Goal: Find specific page/section: Find specific page/section

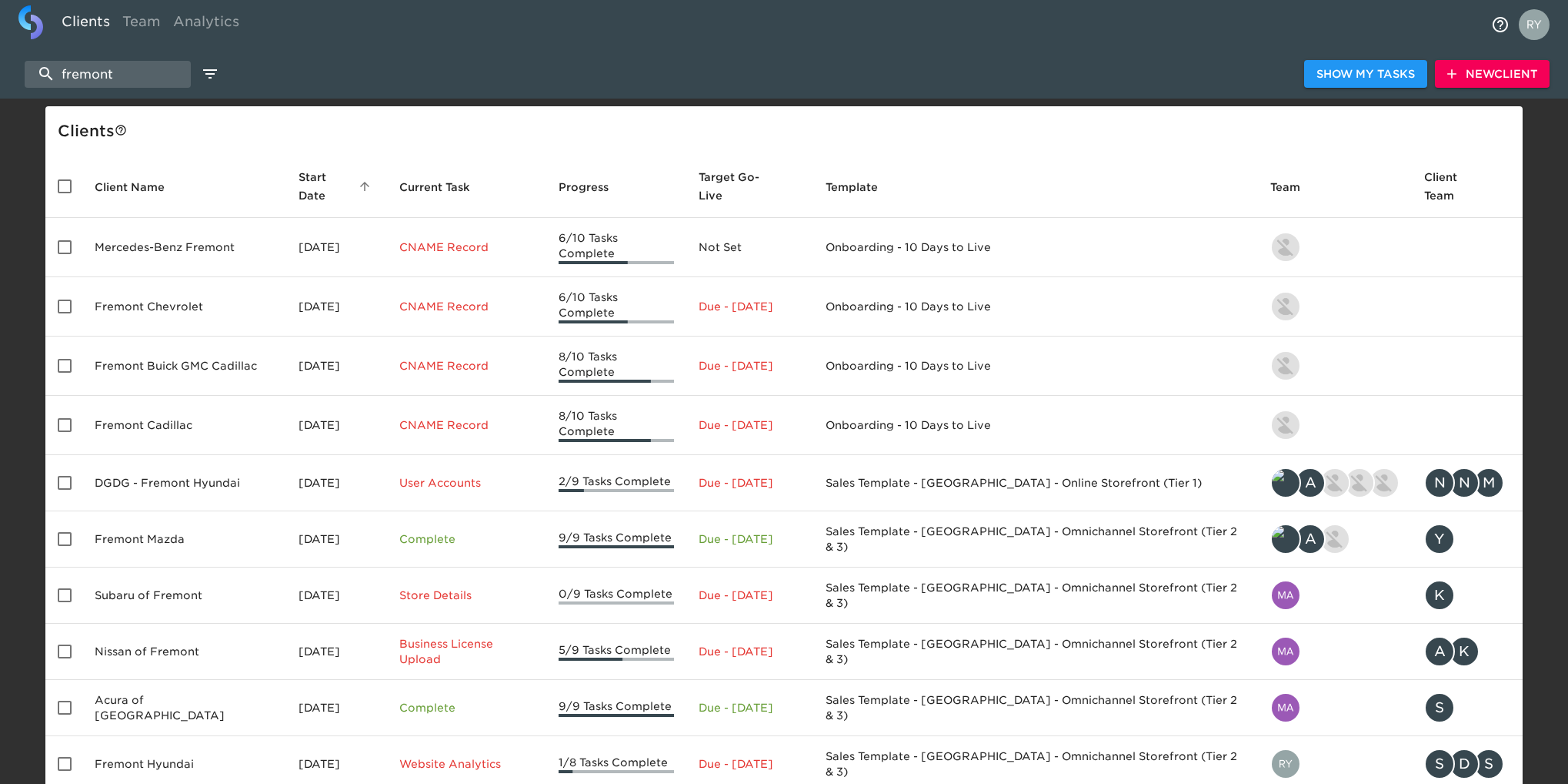
select select "10"
type input "f"
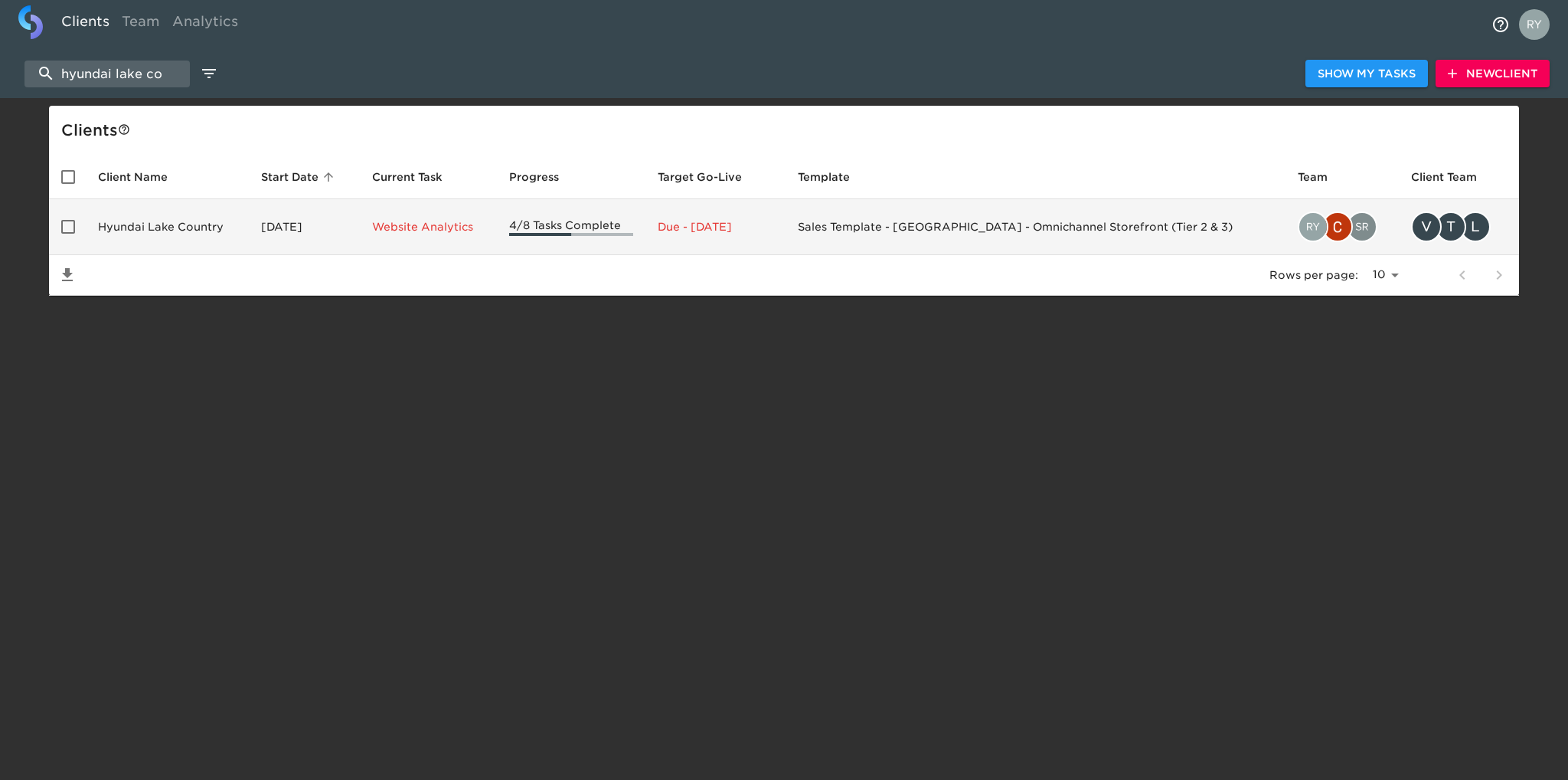
type input "hyundai lake co"
click at [171, 234] on td "Hyundai Lake Country" at bounding box center [167, 227] width 163 height 56
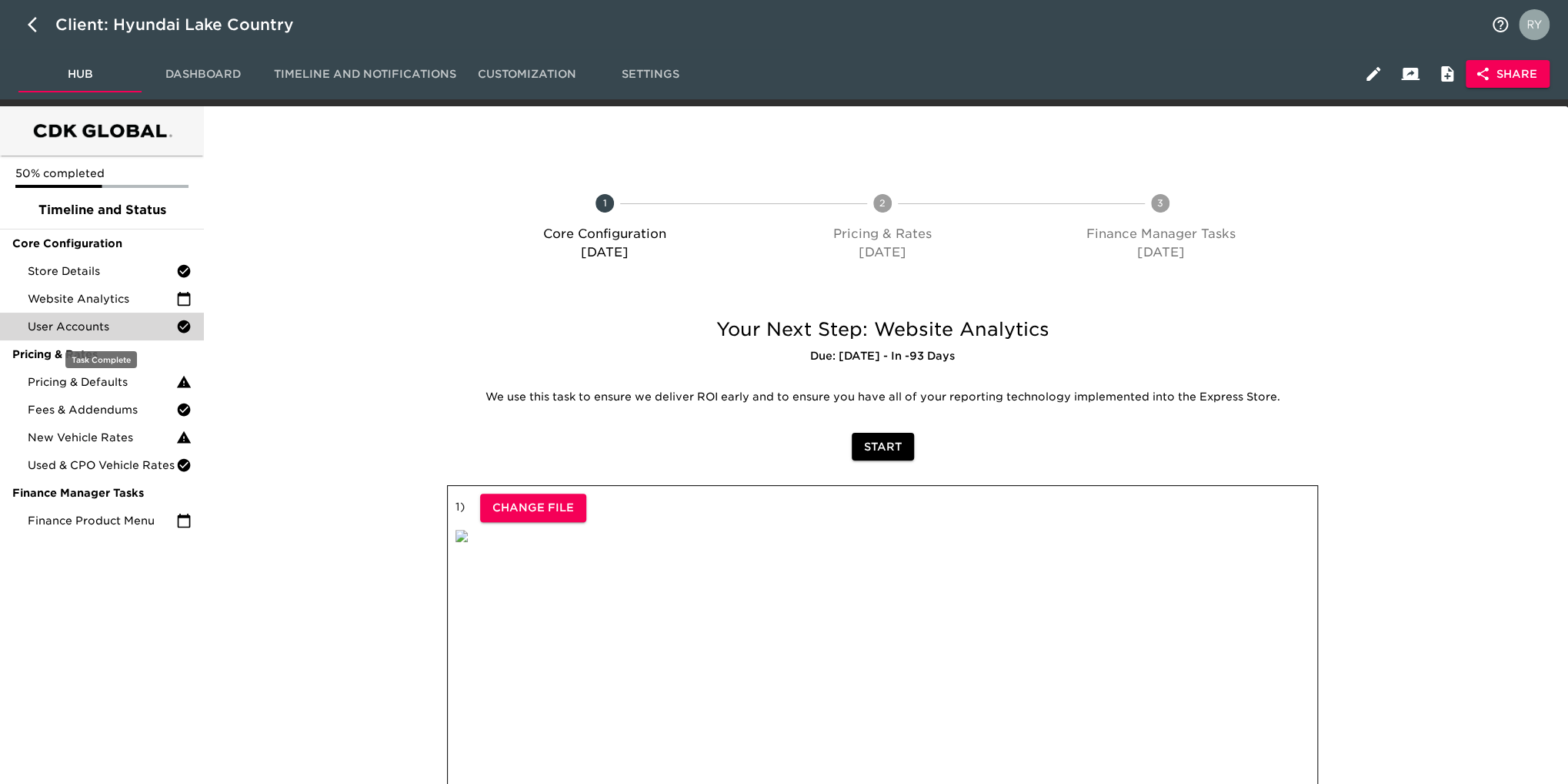
click at [86, 329] on span "User Accounts" at bounding box center [101, 326] width 149 height 15
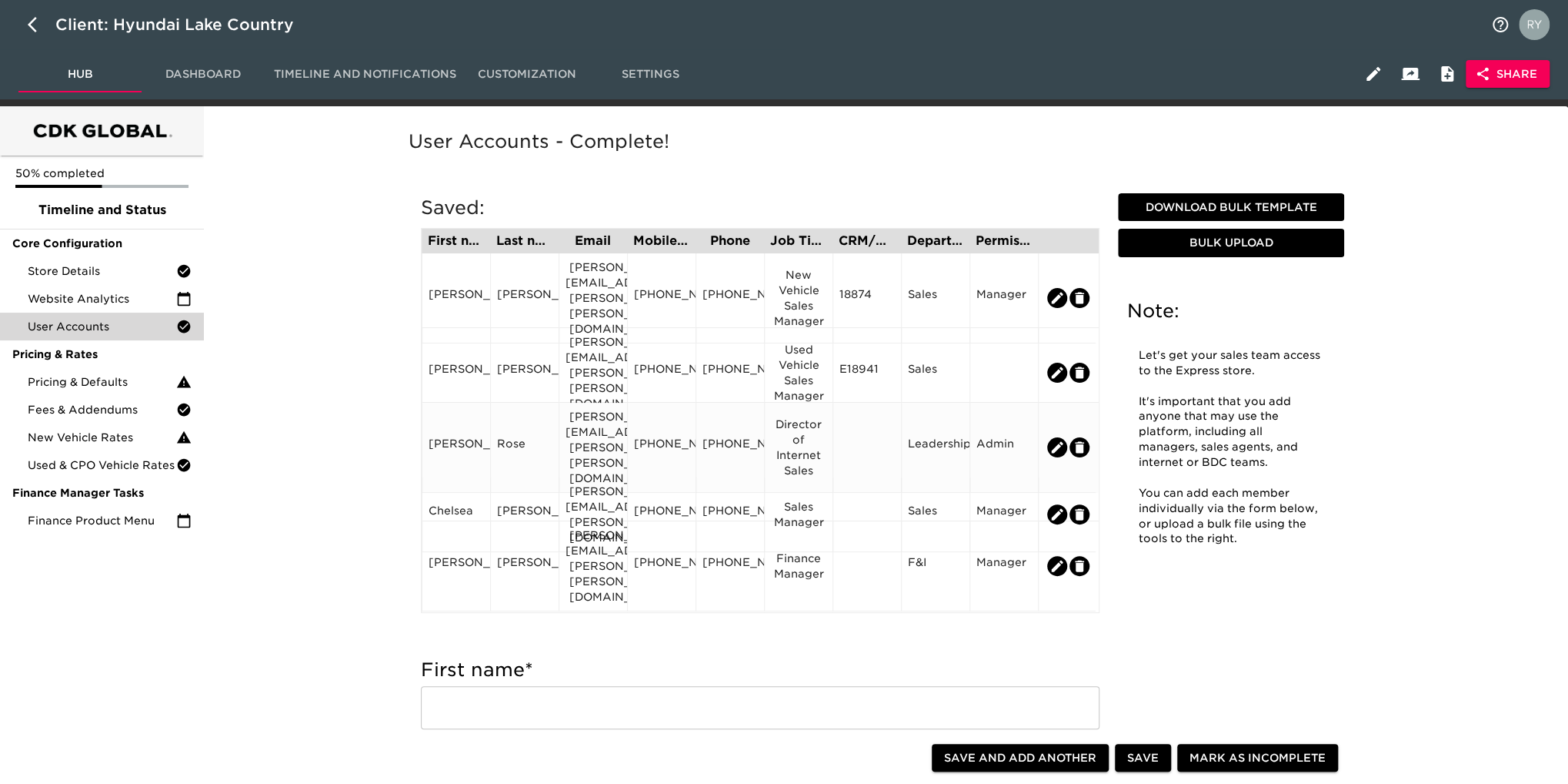
click at [590, 447] on div "[PERSON_NAME][EMAIL_ADDRESS][PERSON_NAME][PERSON_NAME][DOMAIN_NAME]" at bounding box center [593, 447] width 55 height 77
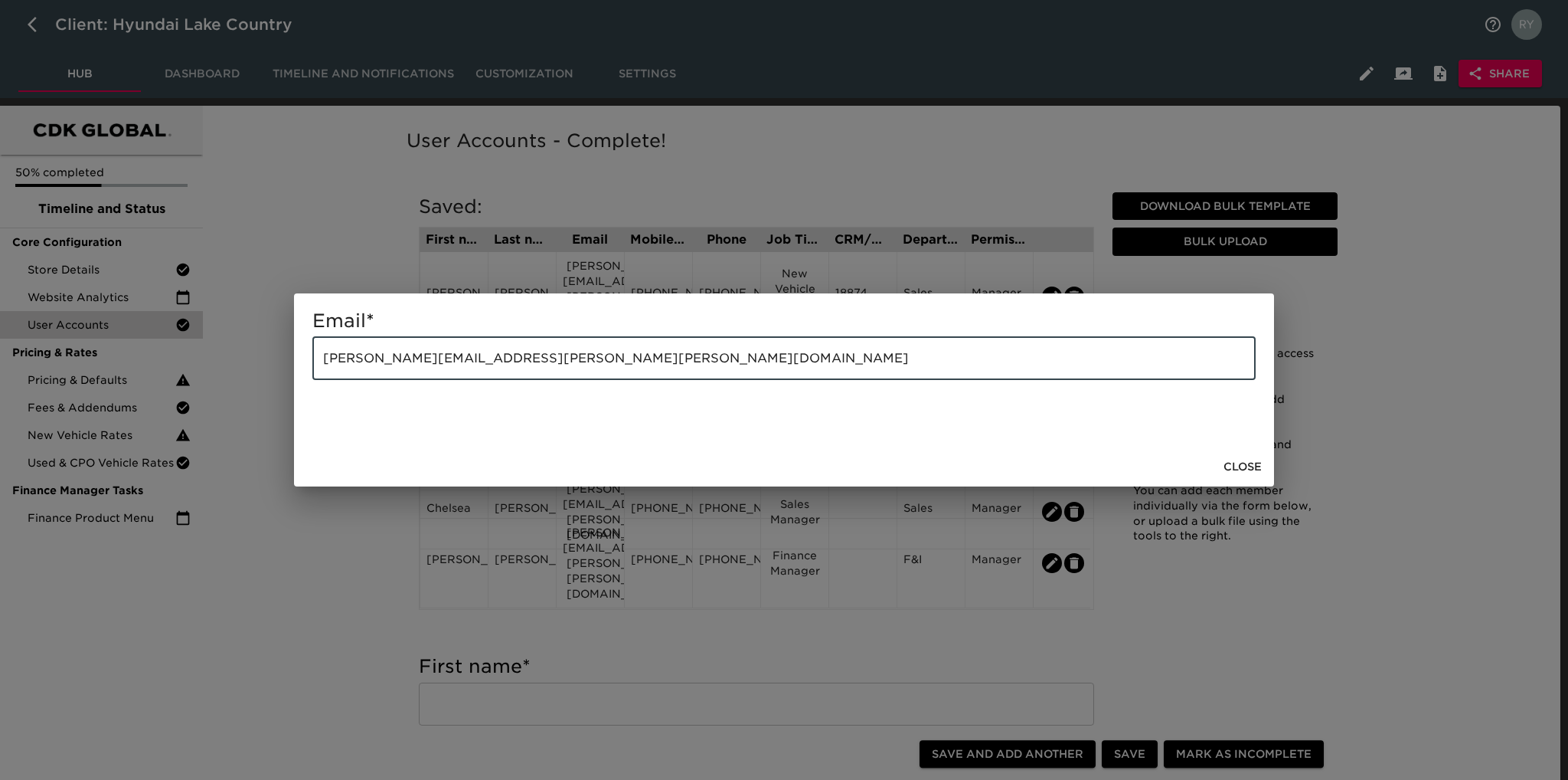
drag, startPoint x: 493, startPoint y: 368, endPoint x: 320, endPoint y: 364, distance: 173.0
click at [314, 365] on input "[PERSON_NAME][EMAIL_ADDRESS][PERSON_NAME][PERSON_NAME][DOMAIN_NAME]" at bounding box center [784, 358] width 943 height 43
click at [346, 230] on div "Email * tina.rose@boucher.com ​ Close" at bounding box center [784, 390] width 1568 height 780
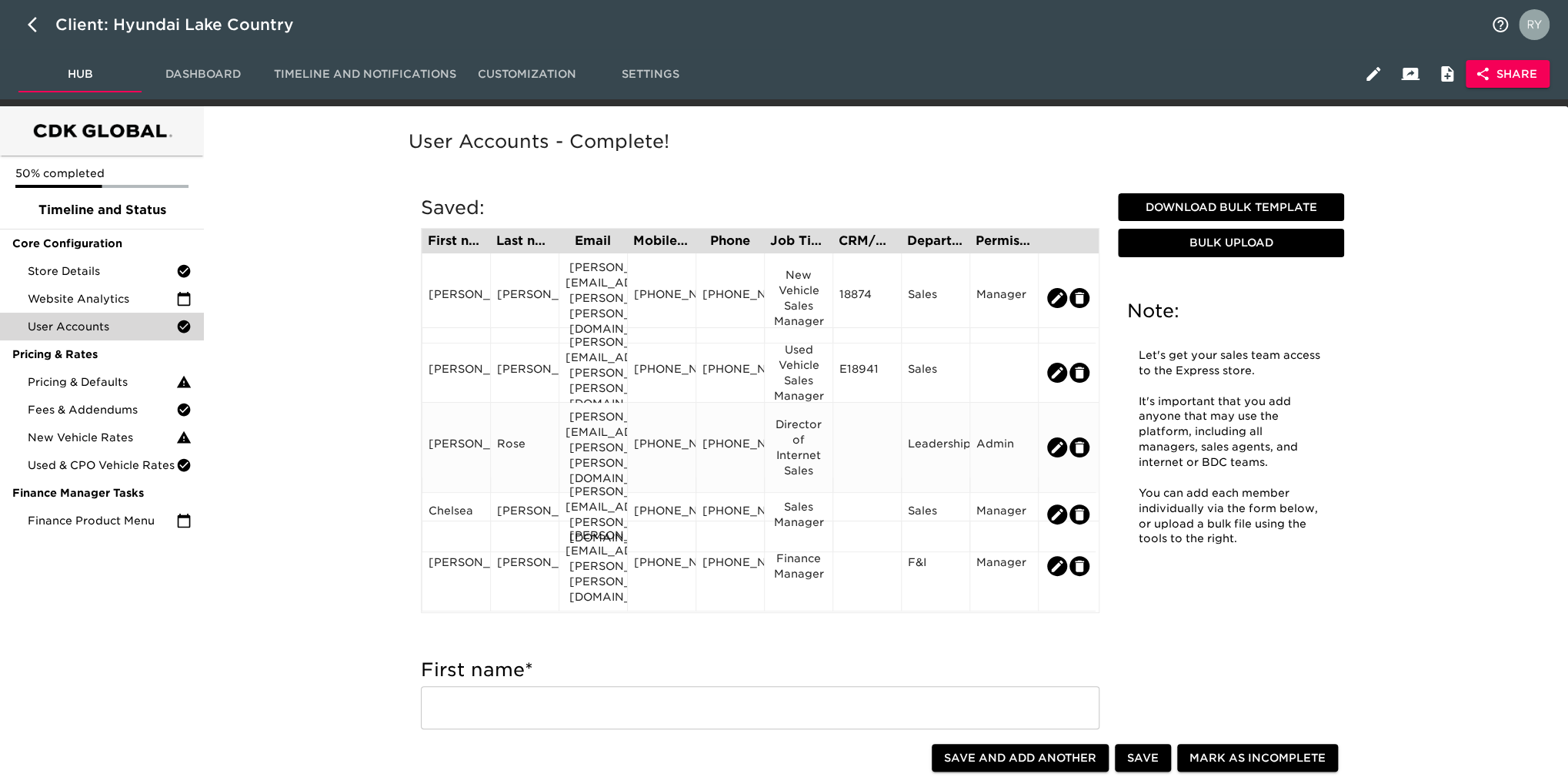
click at [673, 449] on div "[PHONE_NUMBER]" at bounding box center [661, 447] width 55 height 23
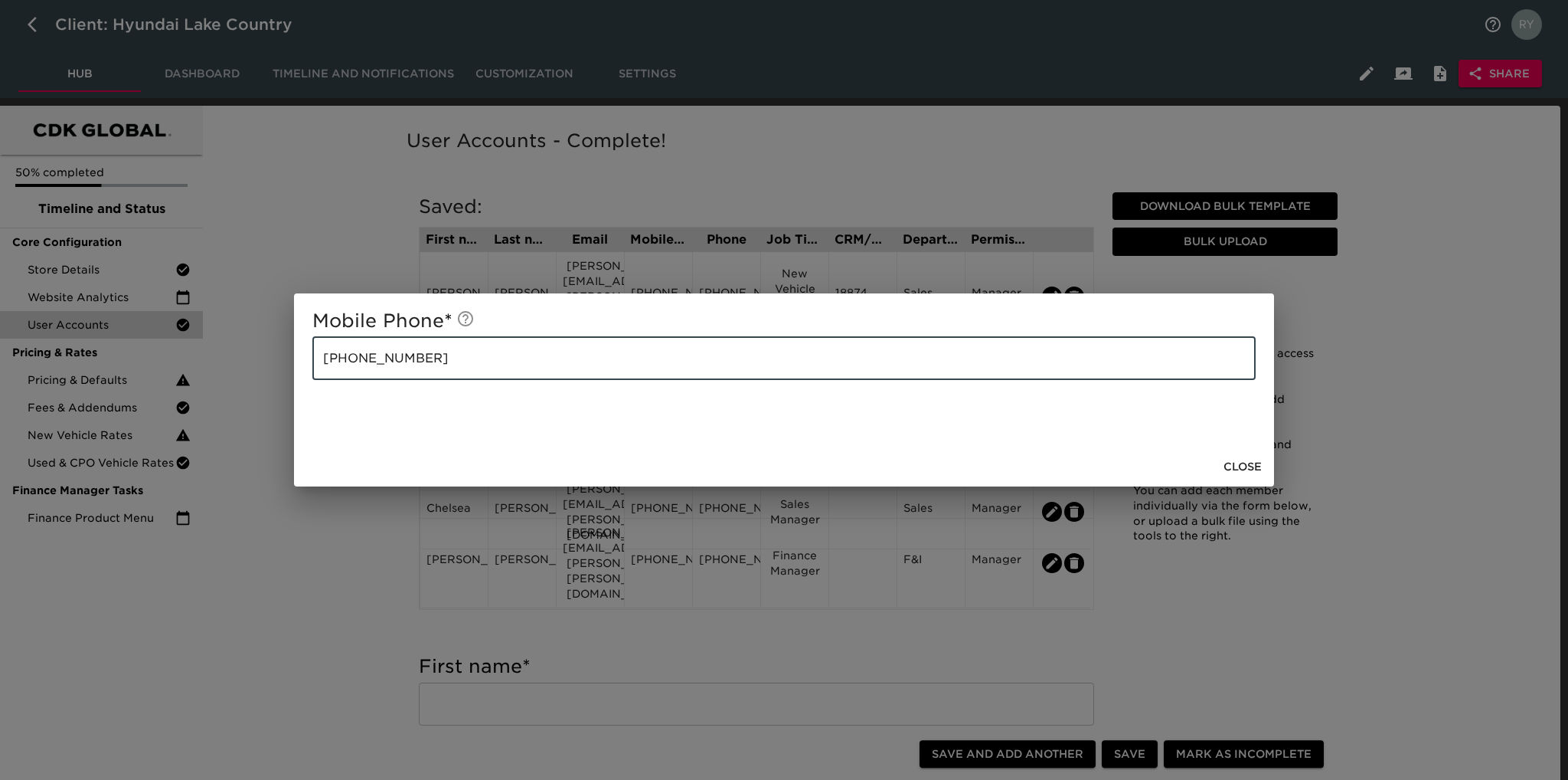
drag, startPoint x: 535, startPoint y: 362, endPoint x: 314, endPoint y: 361, distance: 221.0
click at [314, 361] on input "[PHONE_NUMBER]" at bounding box center [784, 358] width 943 height 43
click at [294, 158] on div "Mobile Phone * 262-269-6136 ​ Close" at bounding box center [784, 390] width 1568 height 780
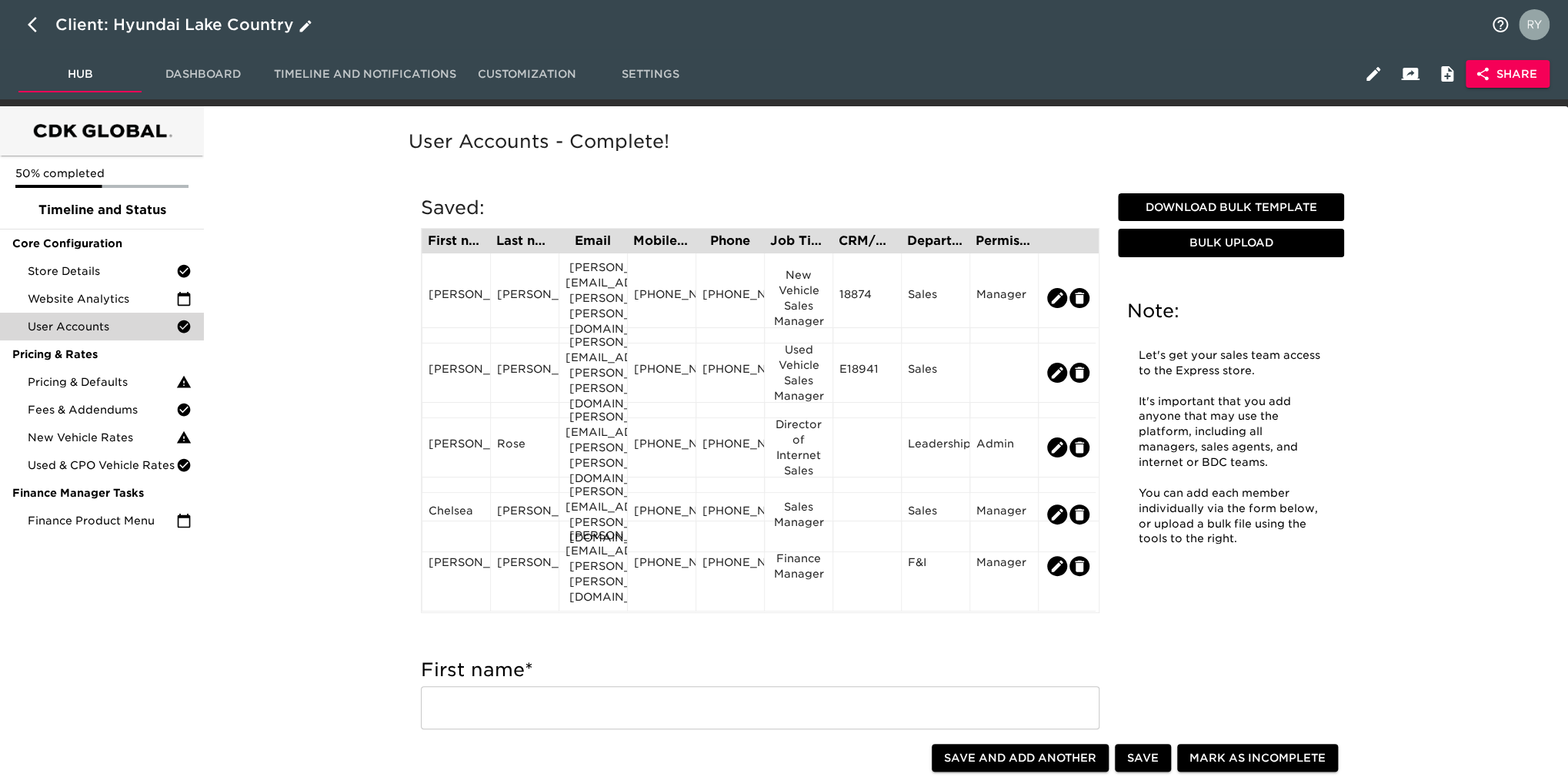
click at [38, 29] on icon "button" at bounding box center [36, 24] width 18 height 18
select select "10"
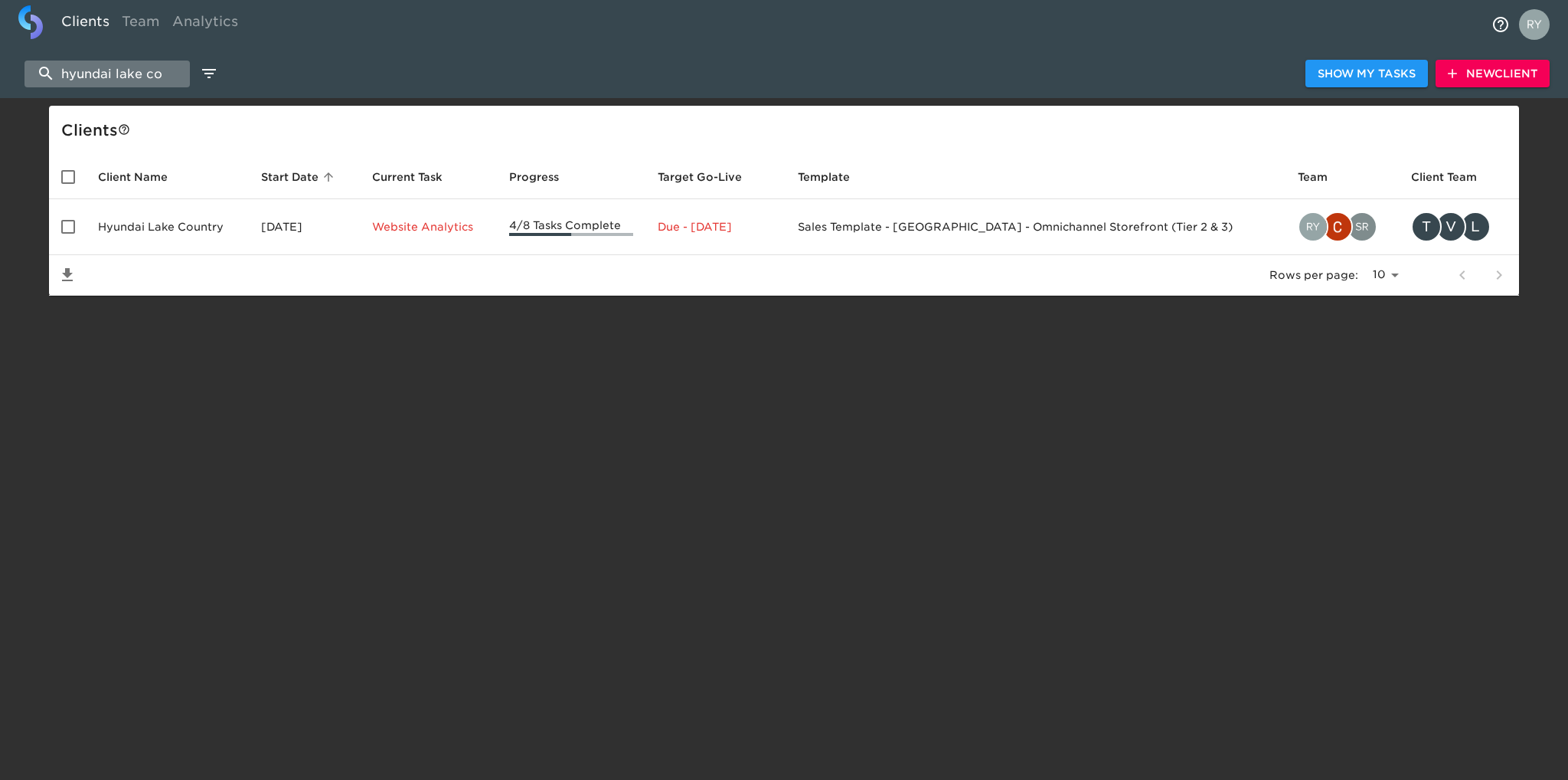
drag, startPoint x: 166, startPoint y: 74, endPoint x: 37, endPoint y: 82, distance: 129.2
click at [37, 82] on input "hyundai lake co" at bounding box center [107, 74] width 166 height 27
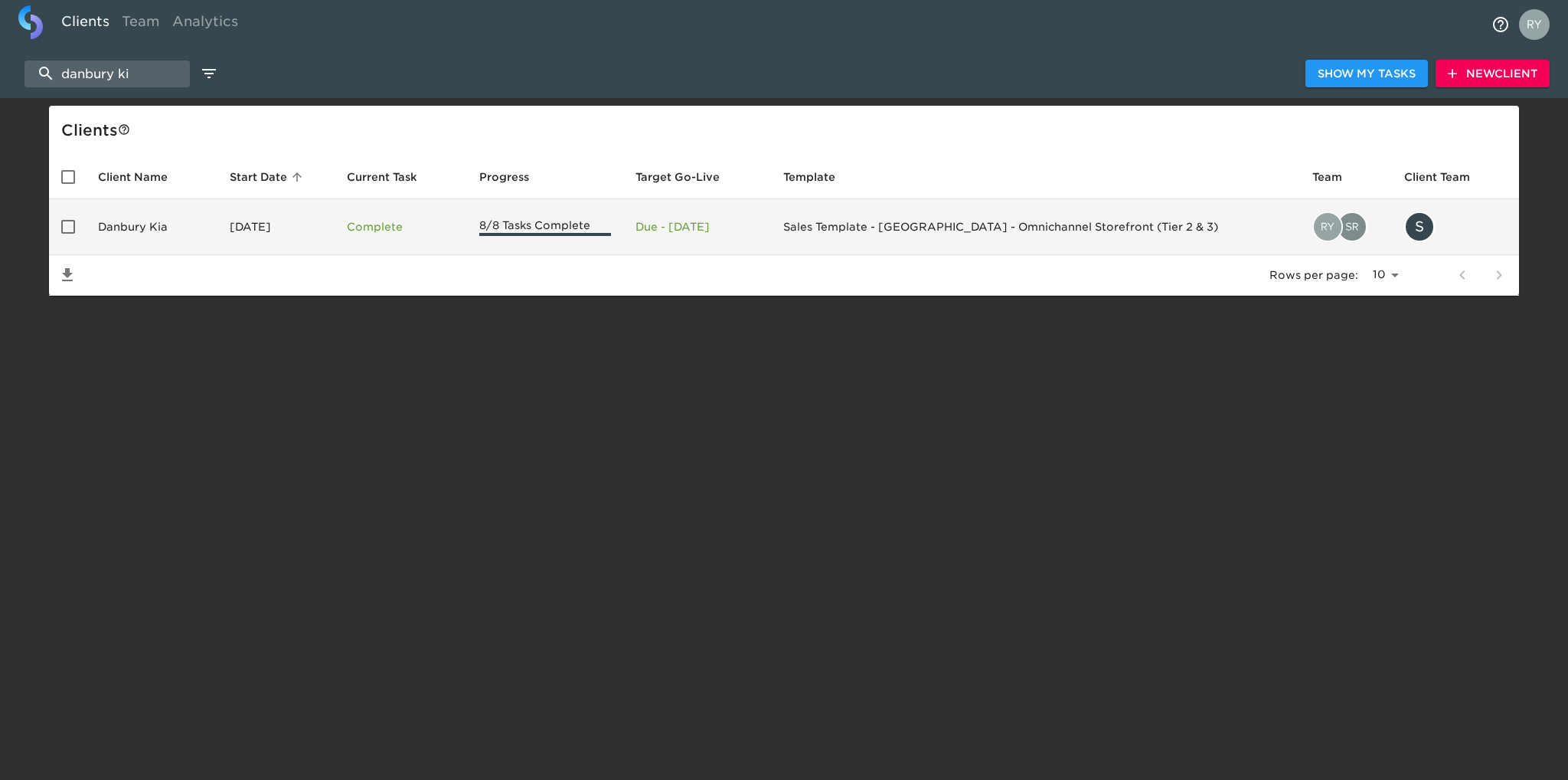
type input "danbury ki"
click at [149, 228] on td "Danbury Kia" at bounding box center [152, 227] width 131 height 56
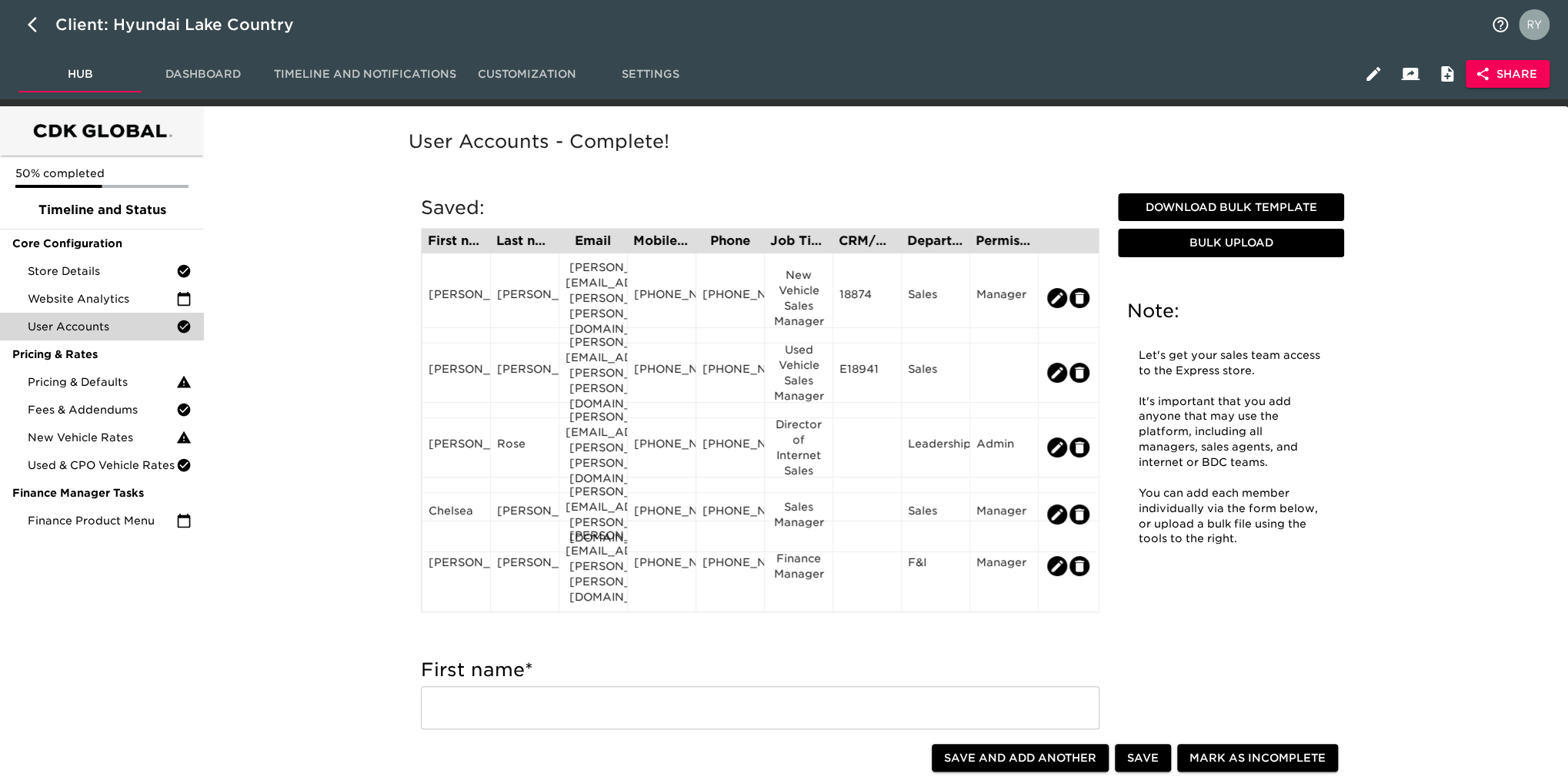
click at [198, 70] on span "Dashboard" at bounding box center [202, 74] width 105 height 19
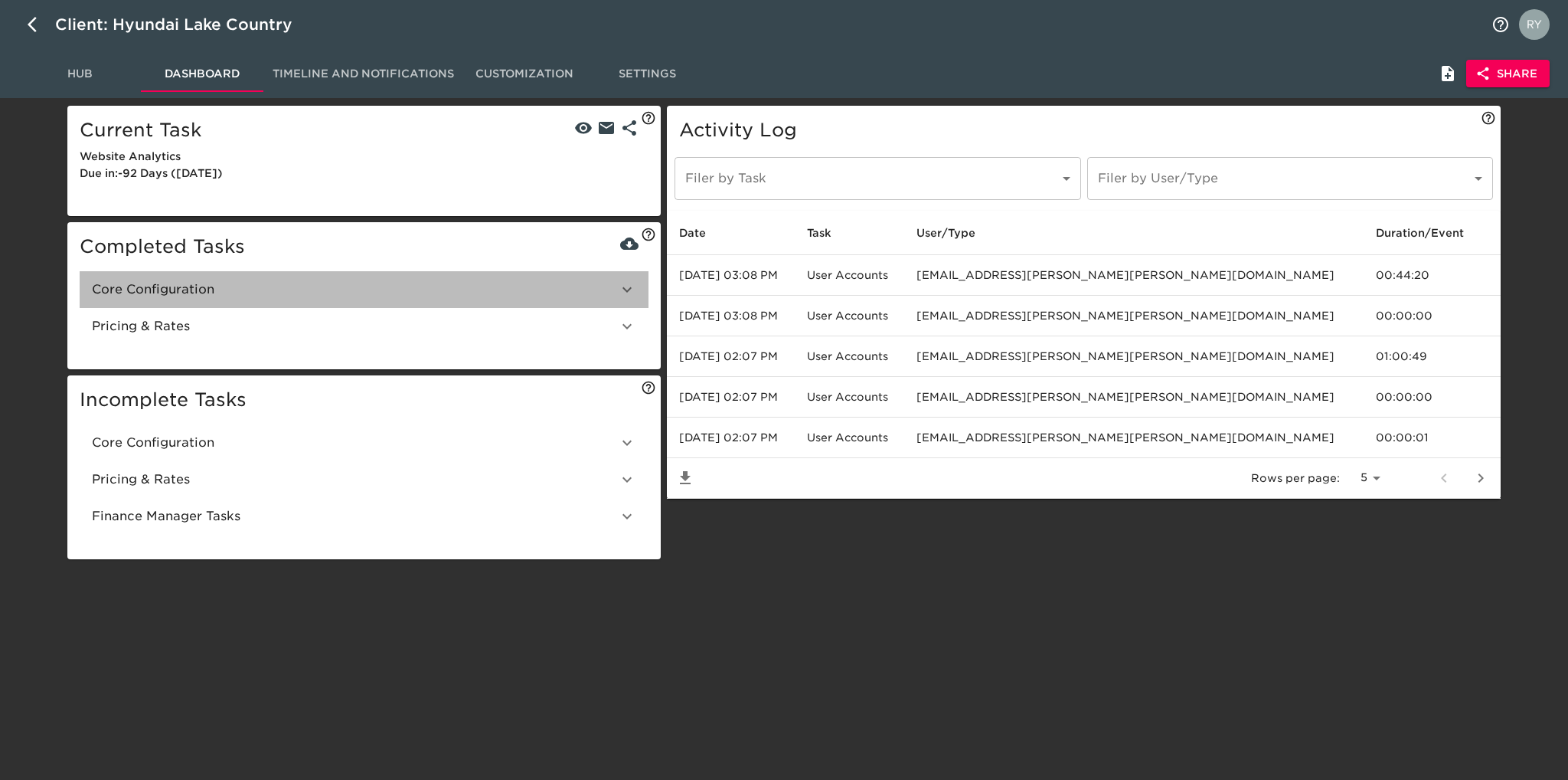
click at [628, 288] on icon at bounding box center [626, 289] width 18 height 18
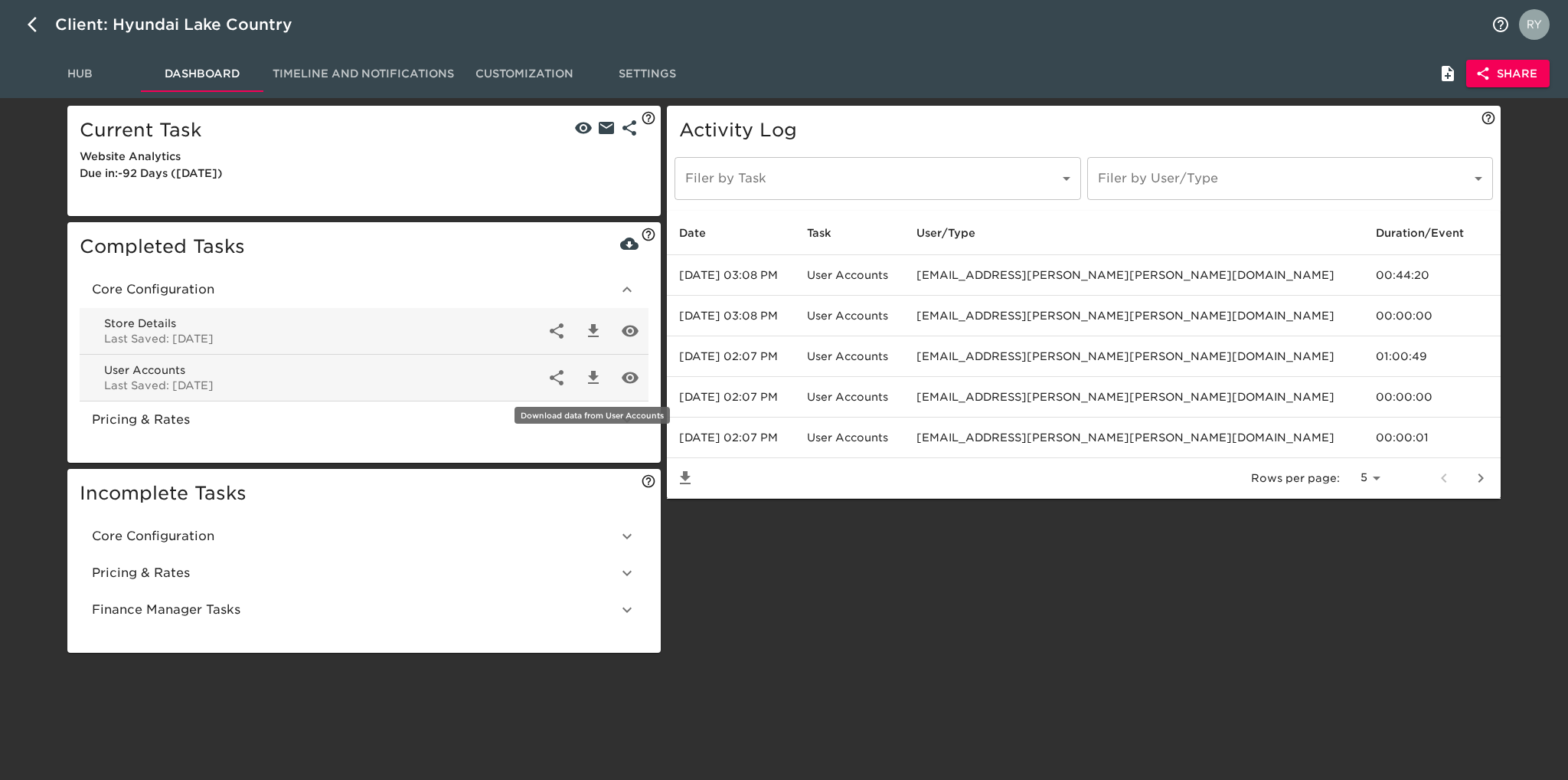
click at [593, 375] on icon "button" at bounding box center [593, 377] width 11 height 13
